Goal: Task Accomplishment & Management: Use online tool/utility

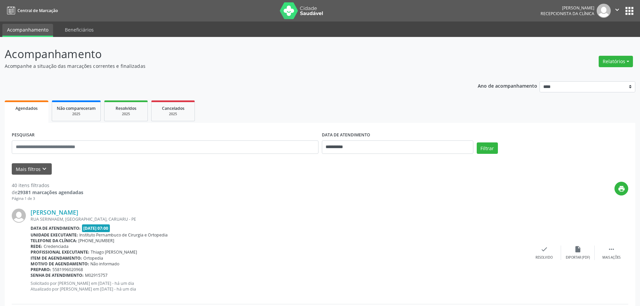
click at [621, 54] on div "Relatórios Agendamentos Procedimentos realizados" at bounding box center [616, 61] width 39 height 16
click at [614, 63] on button "Relatórios" at bounding box center [616, 61] width 34 height 11
click at [589, 72] on link "Agendamentos" at bounding box center [597, 75] width 72 height 9
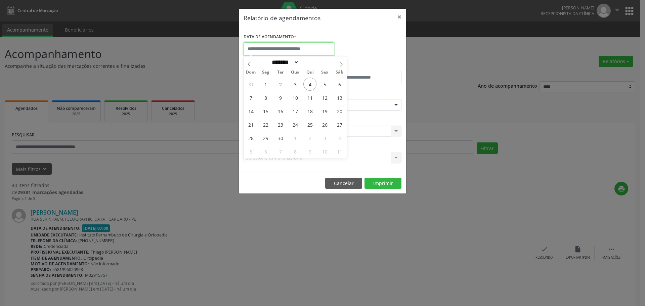
click at [316, 47] on input "text" at bounding box center [289, 48] width 91 height 13
click at [313, 83] on span "4" at bounding box center [310, 84] width 13 height 13
type input "**********"
click at [313, 83] on span "4" at bounding box center [310, 84] width 13 height 13
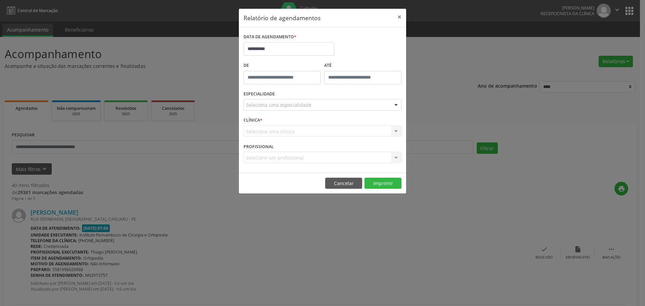
click at [310, 106] on div "Seleciona uma especialidade" at bounding box center [323, 104] width 158 height 11
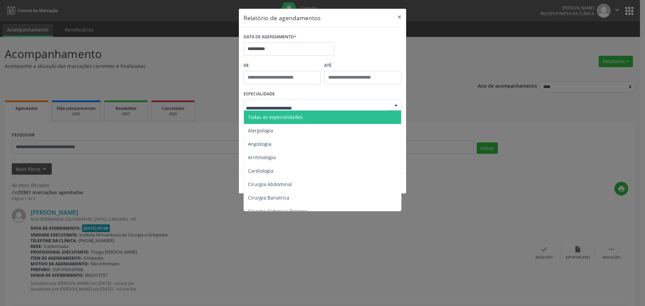
click at [309, 111] on span "Todas as especialidades" at bounding box center [323, 117] width 158 height 13
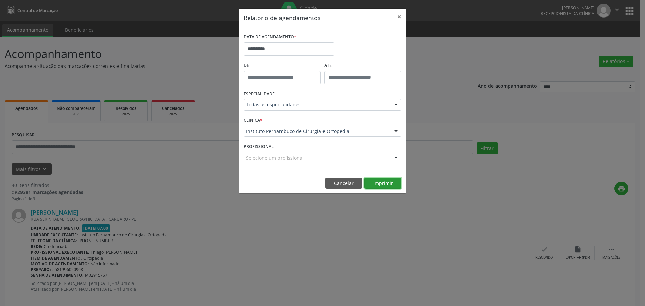
click at [382, 180] on button "Imprimir" at bounding box center [383, 183] width 37 height 11
